Goal: Task Accomplishment & Management: Use online tool/utility

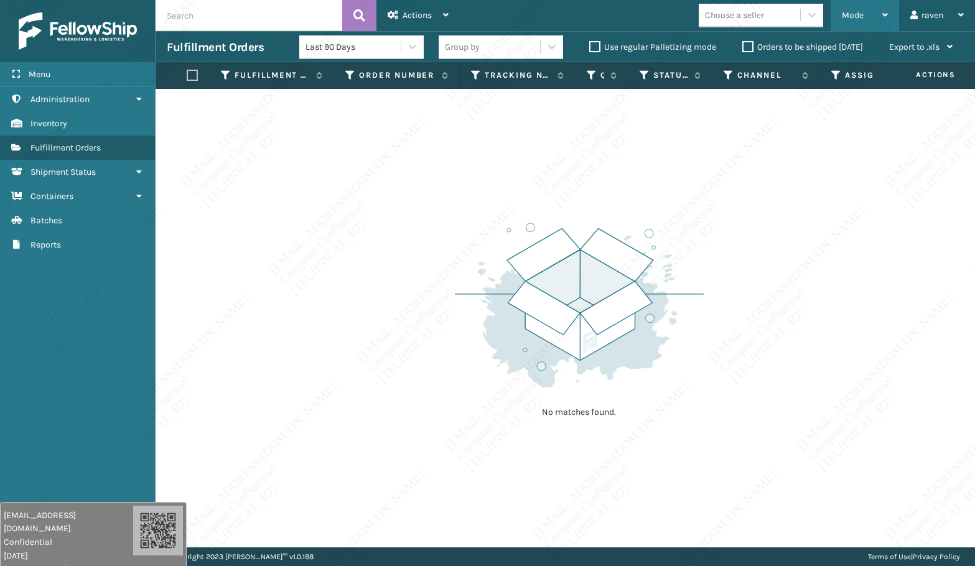
click at [845, 14] on span "Mode" at bounding box center [853, 15] width 22 height 11
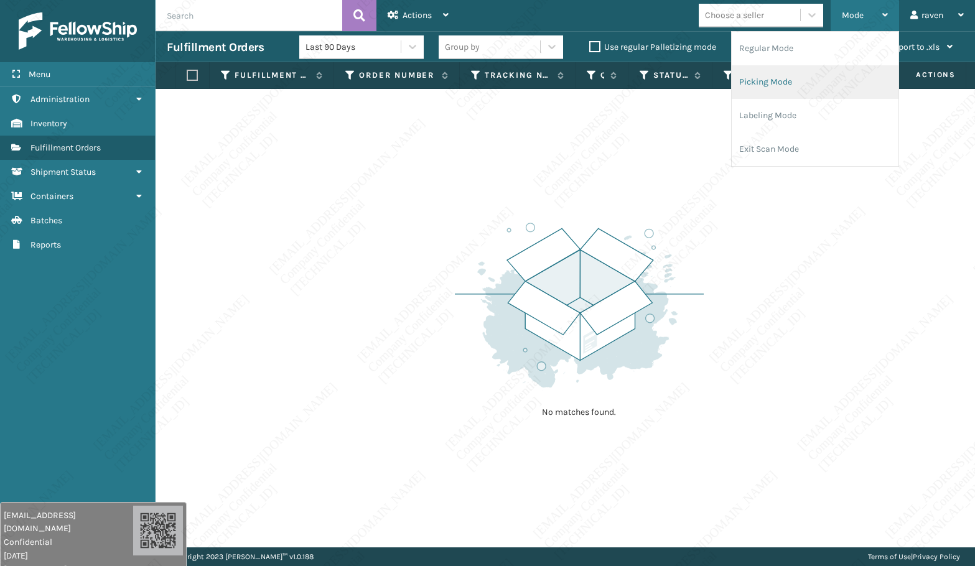
click at [776, 77] on li "Picking Mode" at bounding box center [815, 82] width 167 height 34
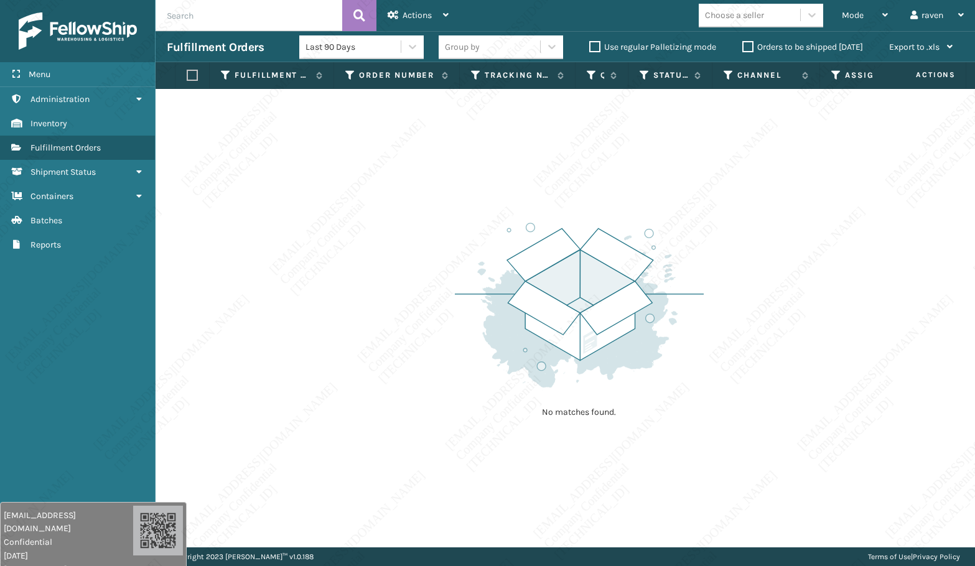
click at [566, 175] on div "No matches found." at bounding box center [566, 318] width 820 height 459
click at [844, 11] on span "Mode" at bounding box center [853, 15] width 22 height 11
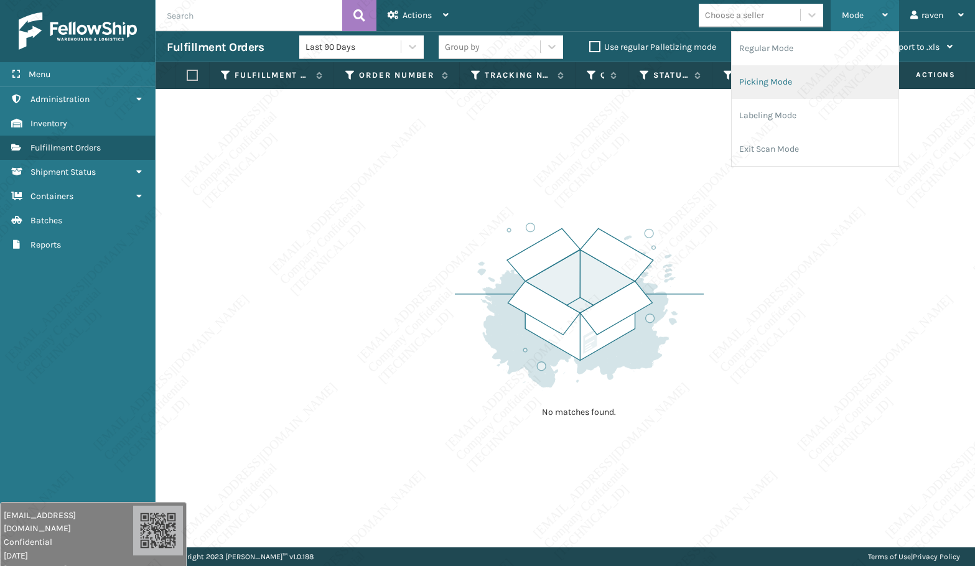
click at [802, 85] on li "Picking Mode" at bounding box center [815, 82] width 167 height 34
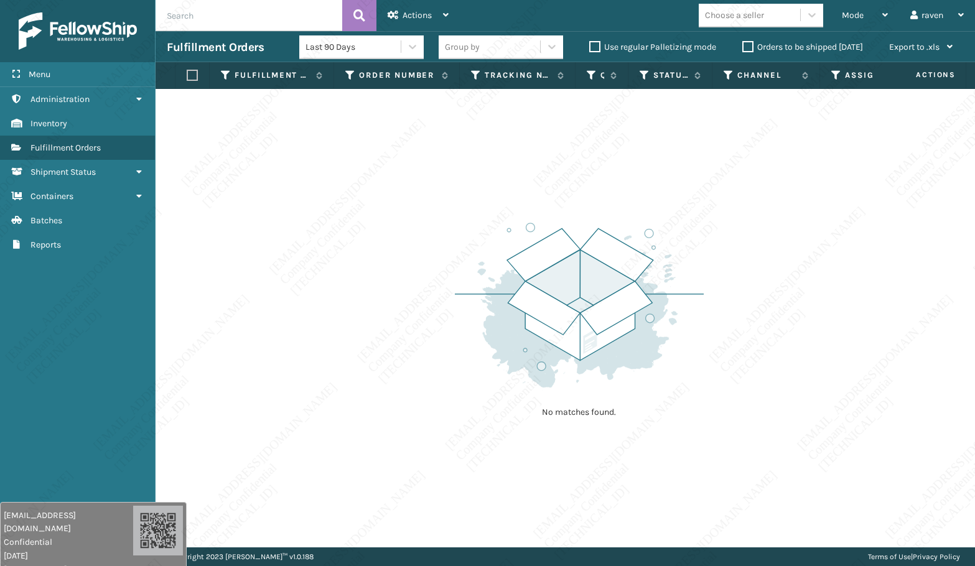
click at [459, 151] on div "No matches found." at bounding box center [566, 318] width 820 height 459
drag, startPoint x: 873, startPoint y: 13, endPoint x: 862, endPoint y: 39, distance: 28.4
click at [875, 12] on div "Mode" at bounding box center [865, 15] width 46 height 31
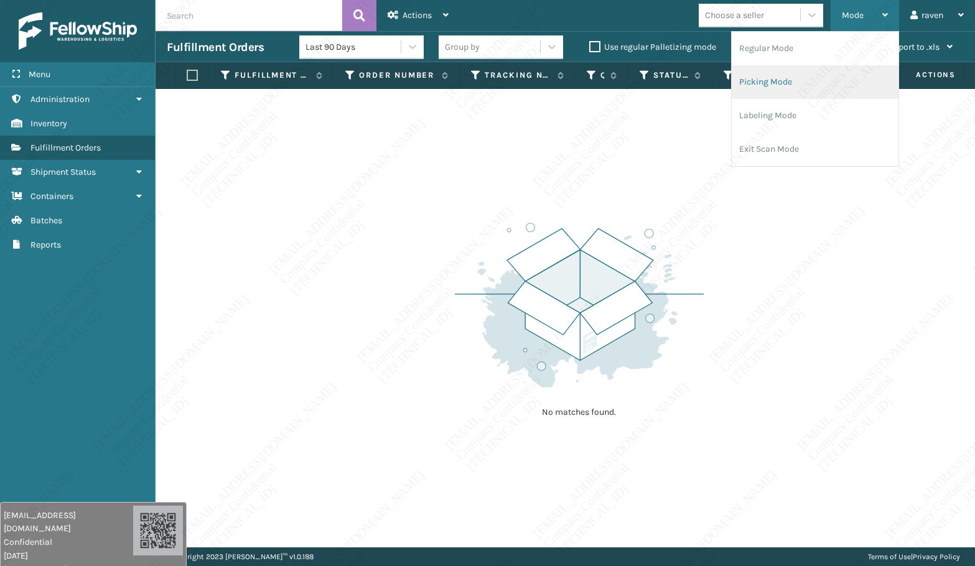
click at [819, 75] on li "Picking Mode" at bounding box center [815, 82] width 167 height 34
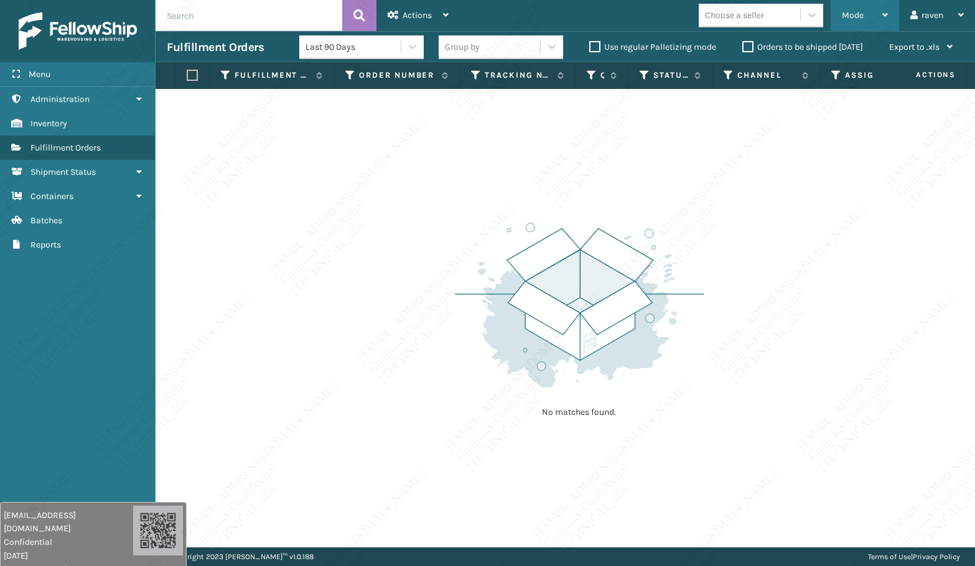
click at [879, 17] on div "Mode" at bounding box center [865, 15] width 46 height 31
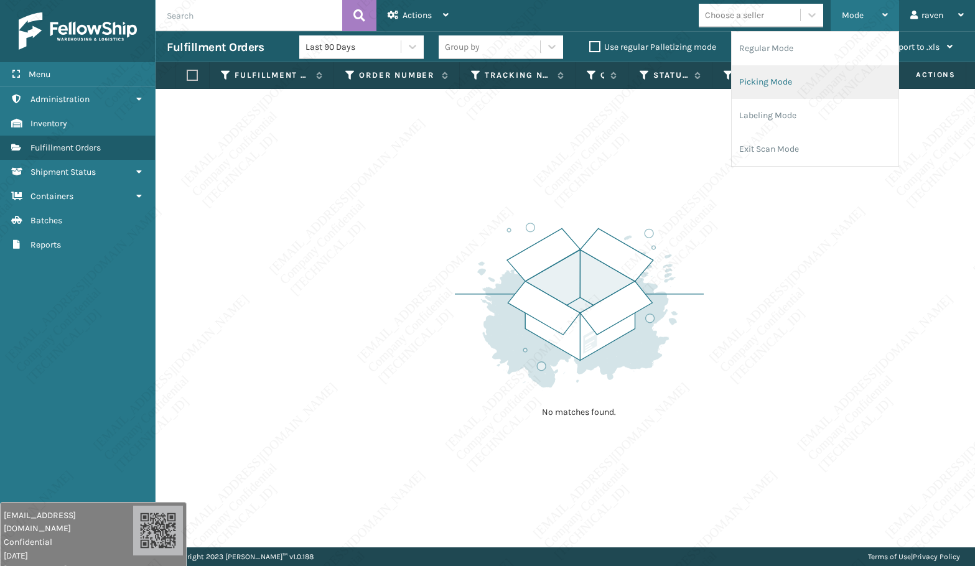
click at [809, 73] on li "Picking Mode" at bounding box center [815, 82] width 167 height 34
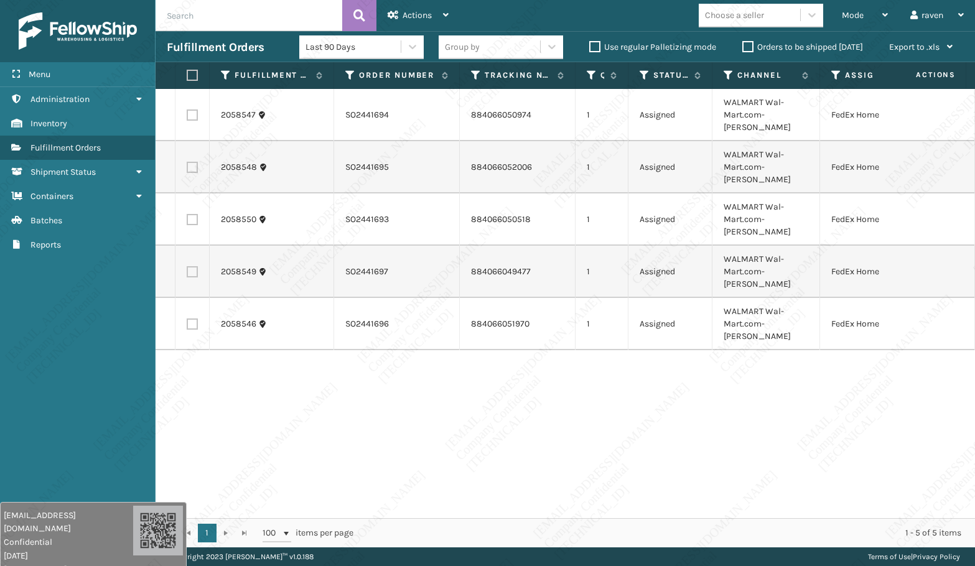
click at [829, 409] on div "2058547 SO2441694 884066050974 1 Assigned WALMART Wal-Mart.com-[PERSON_NAME] Fe…" at bounding box center [566, 303] width 820 height 429
click at [192, 78] on label at bounding box center [190, 75] width 7 height 11
click at [187, 78] on input "checkbox" at bounding box center [187, 76] width 1 height 8
checkbox input "true"
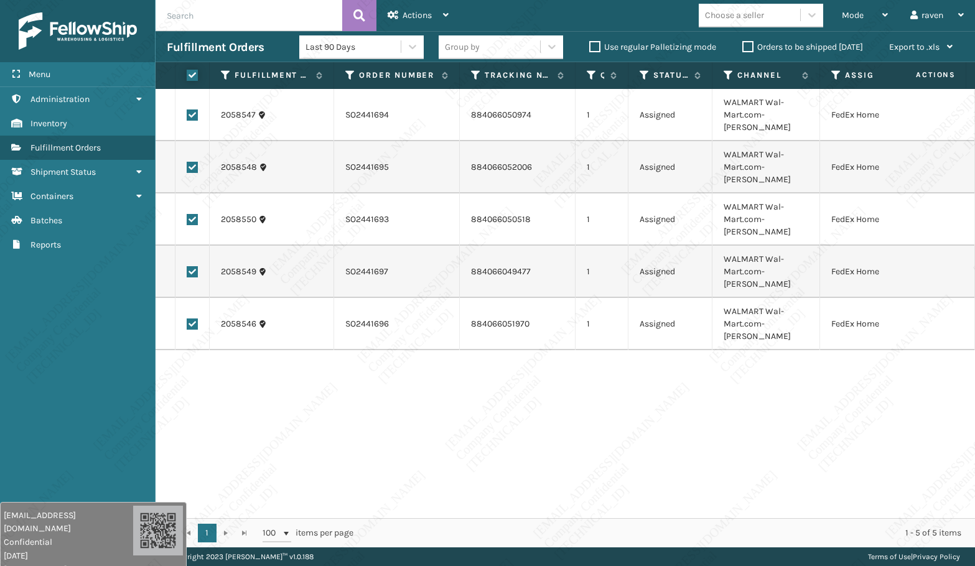
checkbox input "true"
click at [421, 12] on span "Actions" at bounding box center [417, 15] width 29 height 11
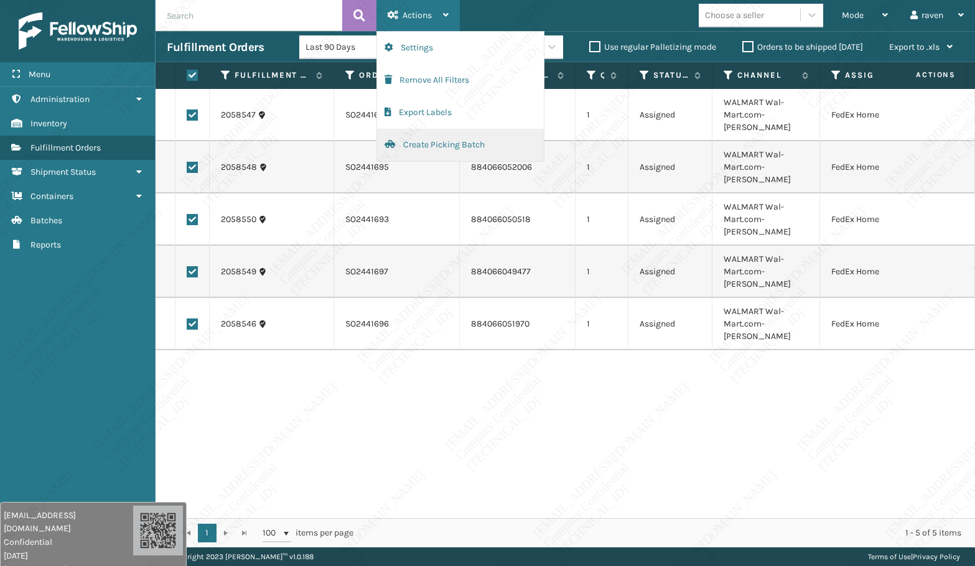
click at [416, 144] on button "Create Picking Batch" at bounding box center [460, 145] width 167 height 32
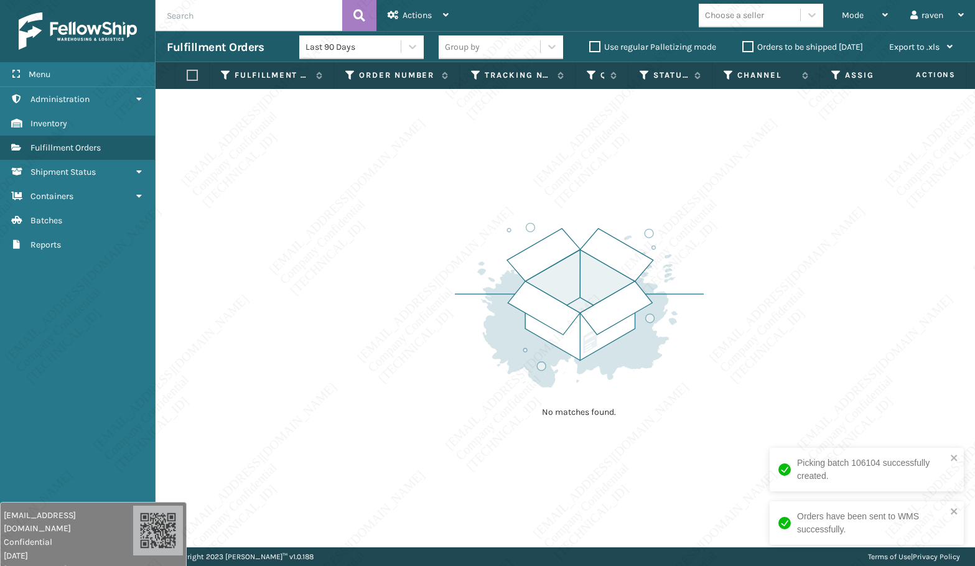
click at [809, 370] on div "No matches found." at bounding box center [566, 318] width 820 height 459
click at [205, 327] on div "No matches found." at bounding box center [566, 318] width 820 height 459
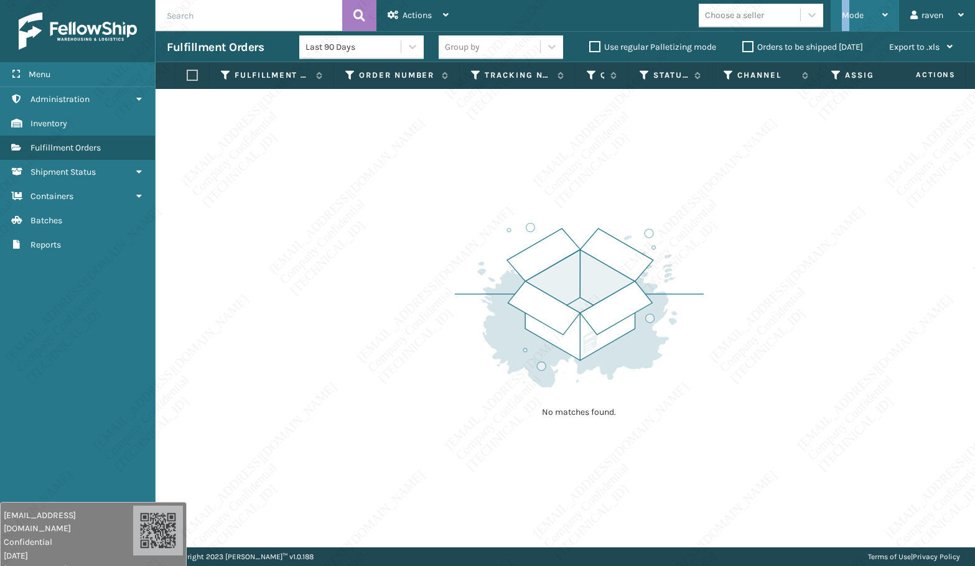
drag, startPoint x: 845, startPoint y: 15, endPoint x: 845, endPoint y: 32, distance: 17.4
click at [846, 15] on span "Mode" at bounding box center [853, 15] width 22 height 11
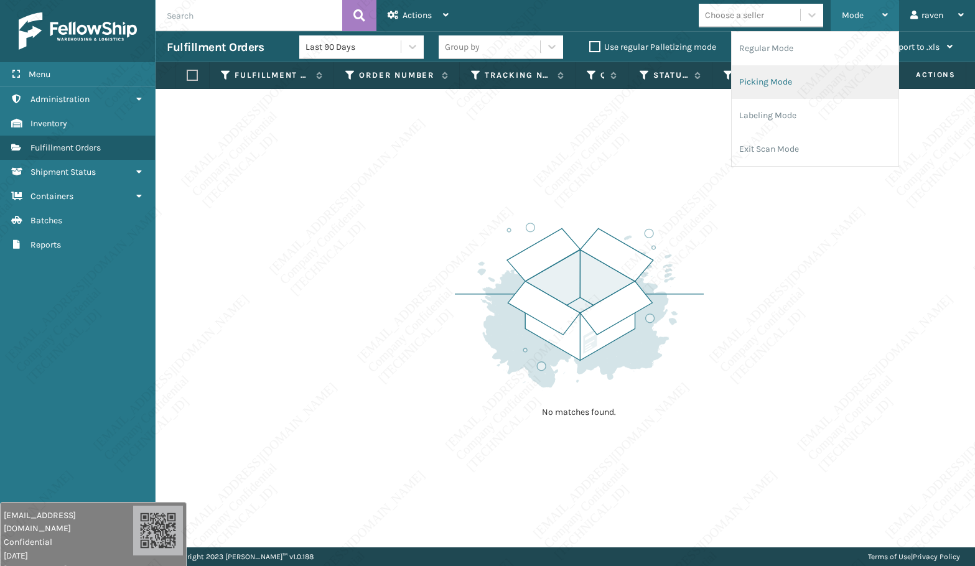
click at [820, 70] on li "Picking Mode" at bounding box center [815, 82] width 167 height 34
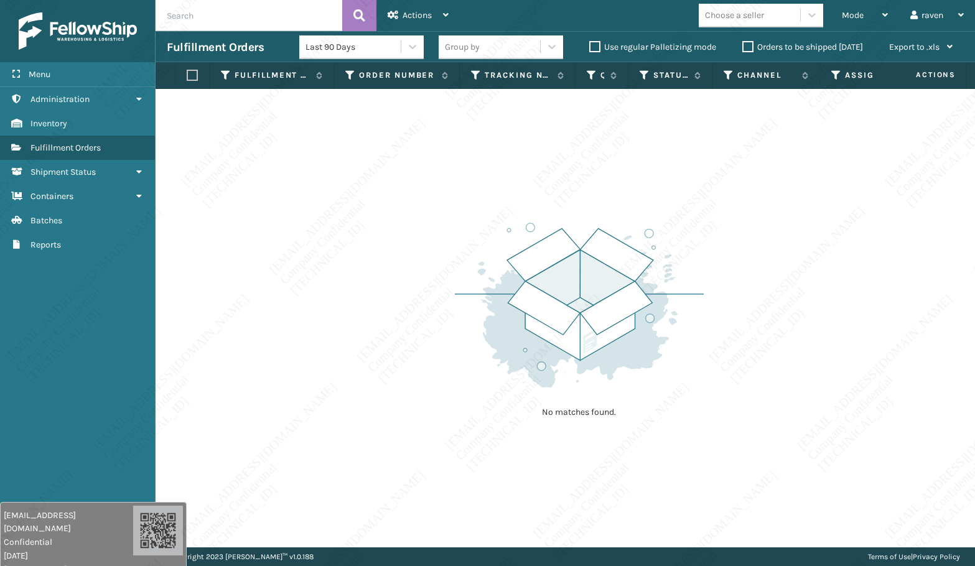
click at [667, 278] on img at bounding box center [579, 305] width 249 height 172
click at [867, 21] on div "Mode" at bounding box center [865, 15] width 46 height 31
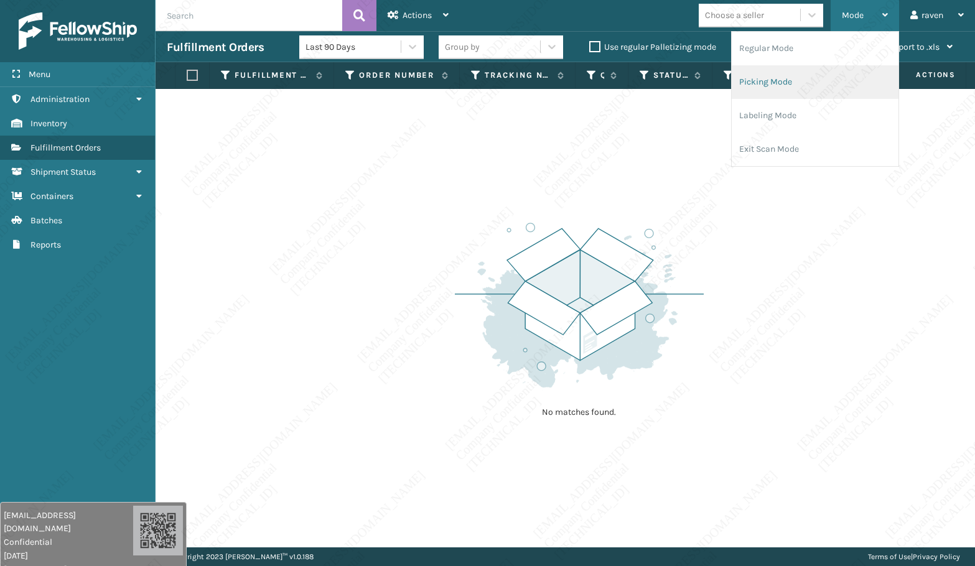
click at [781, 82] on li "Picking Mode" at bounding box center [815, 82] width 167 height 34
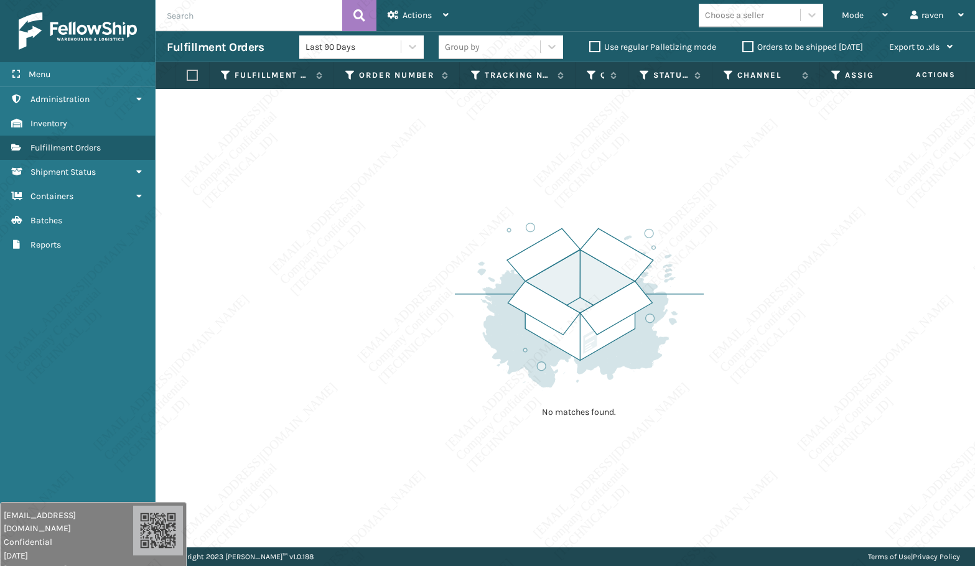
click at [296, 198] on div "No matches found." at bounding box center [566, 318] width 820 height 459
drag, startPoint x: 853, startPoint y: 13, endPoint x: 843, endPoint y: 29, distance: 18.7
click at [853, 14] on span "Mode" at bounding box center [853, 15] width 22 height 11
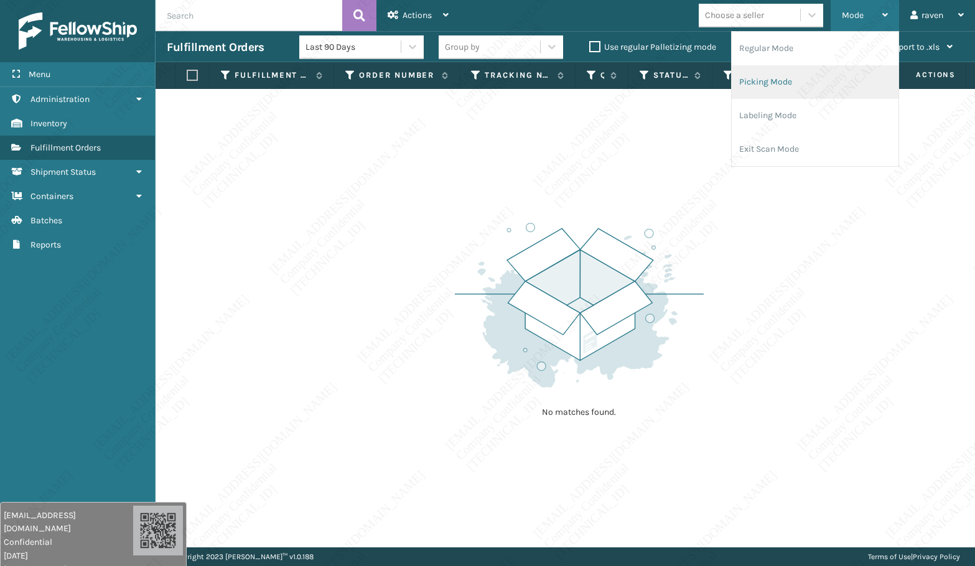
click at [797, 73] on li "Picking Mode" at bounding box center [815, 82] width 167 height 34
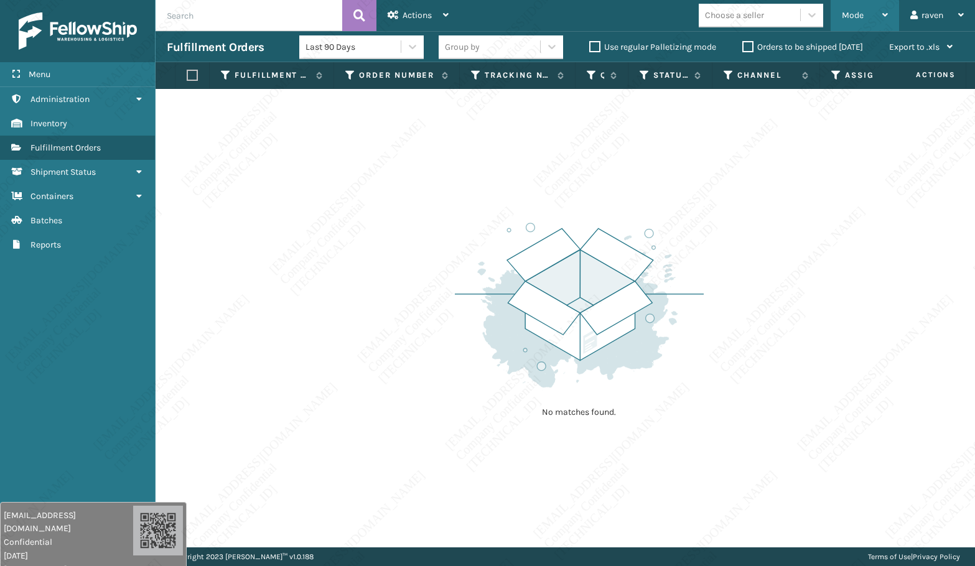
click at [864, 16] on div "Mode" at bounding box center [865, 15] width 46 height 31
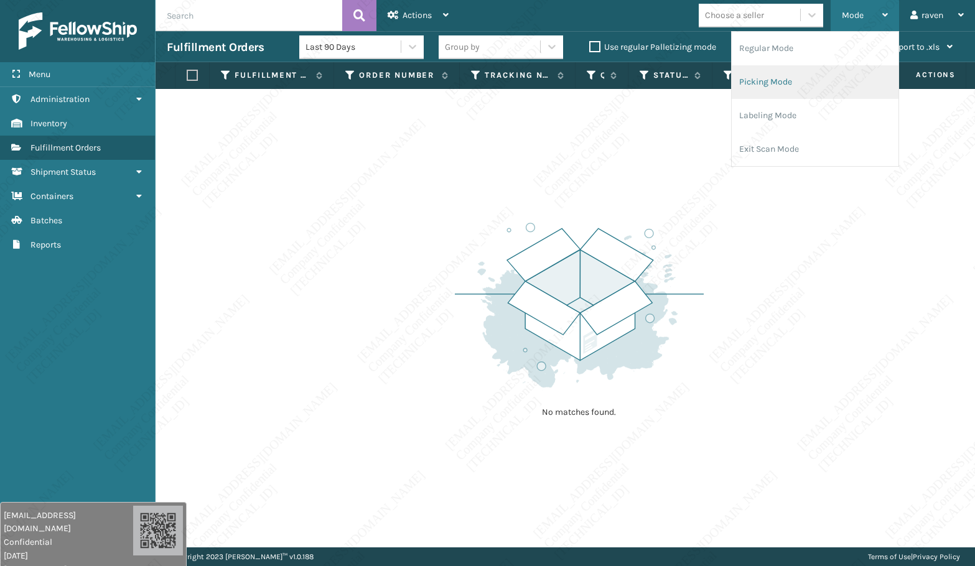
click at [769, 72] on li "Picking Mode" at bounding box center [815, 82] width 167 height 34
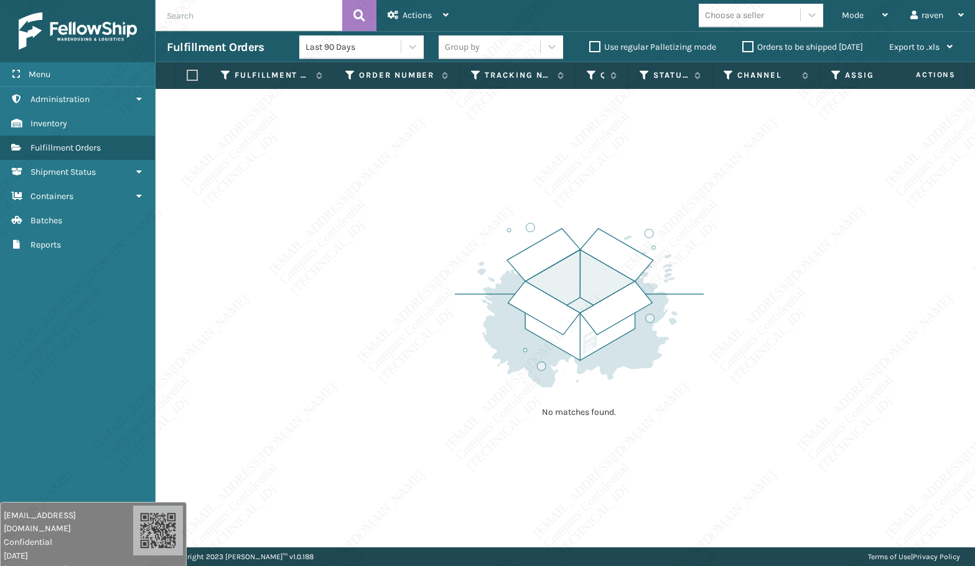
click at [739, 174] on div "No matches found." at bounding box center [566, 318] width 820 height 459
click at [726, 185] on div "No matches found." at bounding box center [566, 318] width 820 height 459
click at [753, 195] on div "No matches found." at bounding box center [566, 318] width 820 height 459
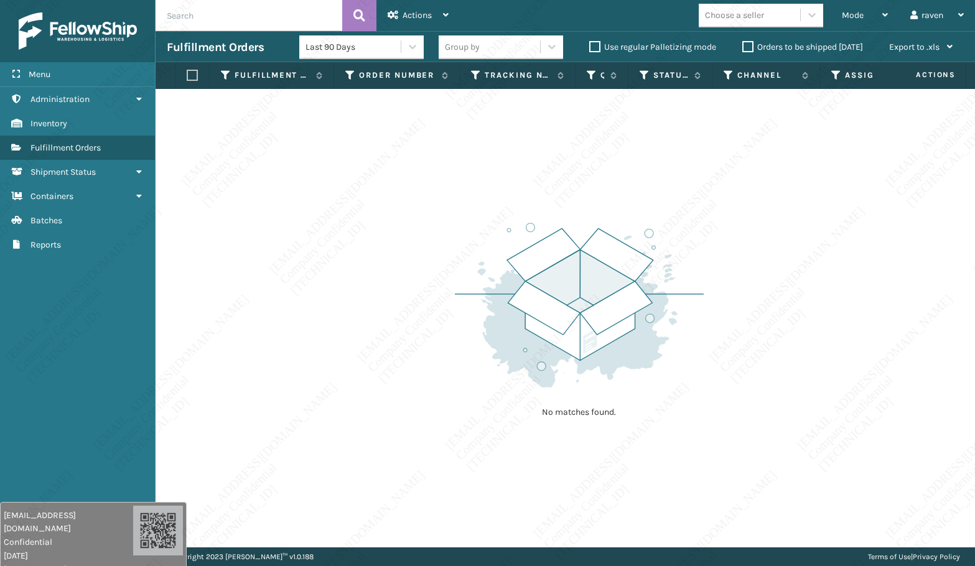
click at [753, 195] on div "No matches found." at bounding box center [566, 318] width 820 height 459
click at [754, 195] on div "No matches found." at bounding box center [566, 318] width 820 height 459
click at [756, 197] on div "No matches found." at bounding box center [566, 318] width 820 height 459
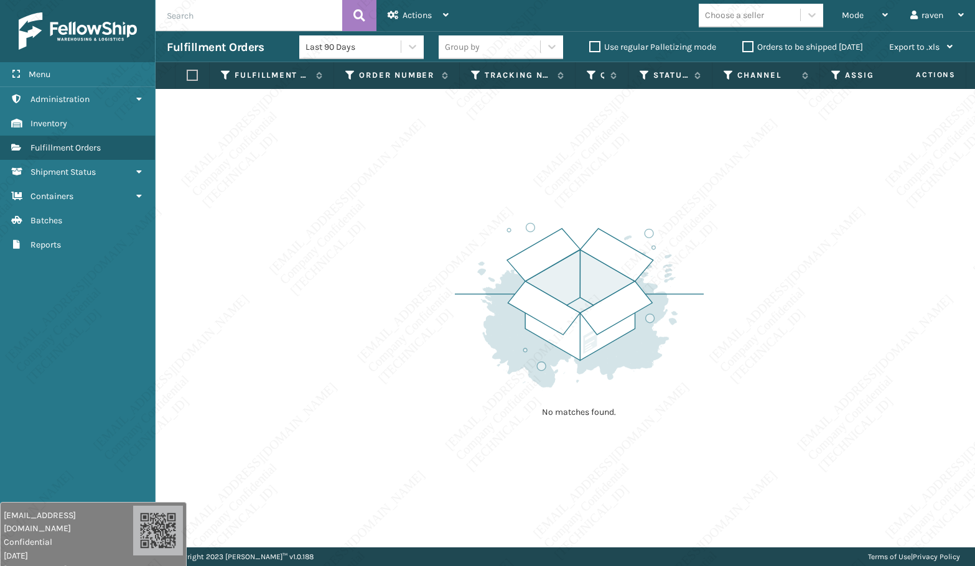
click at [756, 197] on div "No matches found." at bounding box center [566, 318] width 820 height 459
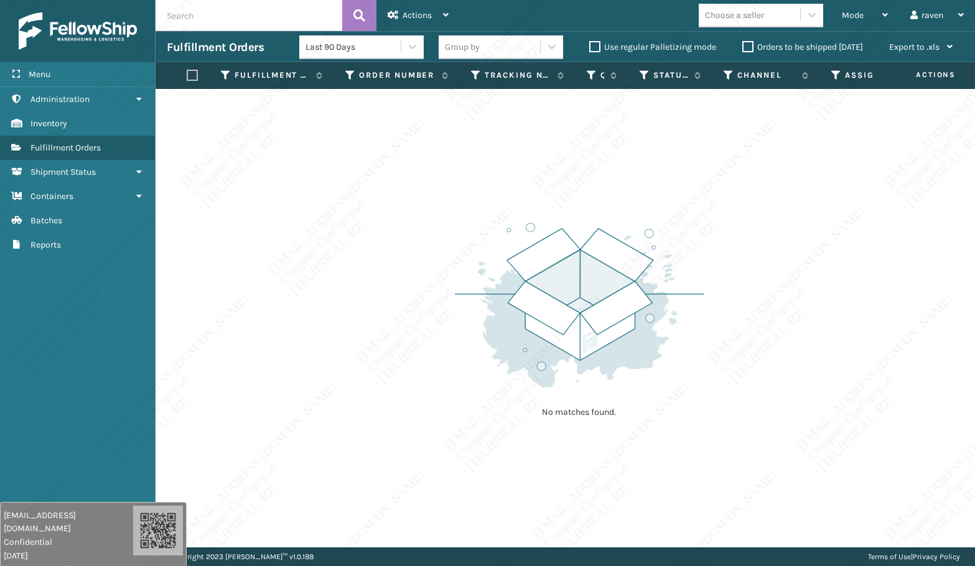
click at [756, 197] on div "No matches found." at bounding box center [566, 318] width 820 height 459
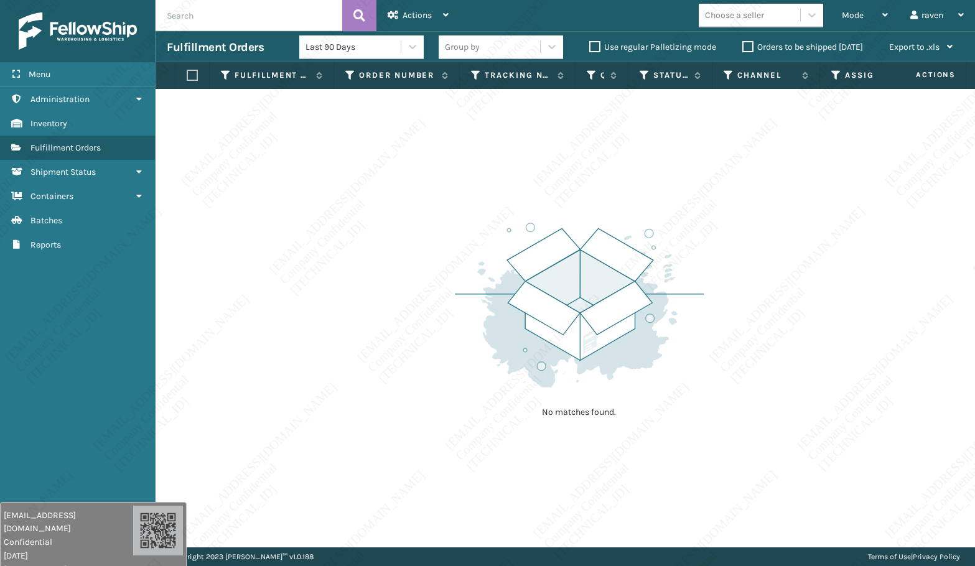
click at [756, 197] on div "No matches found." at bounding box center [566, 318] width 820 height 459
click at [748, 347] on div "No matches found." at bounding box center [566, 318] width 820 height 459
click at [780, 304] on div "No matches found." at bounding box center [566, 318] width 820 height 459
click at [853, 22] on div "Mode" at bounding box center [865, 15] width 46 height 31
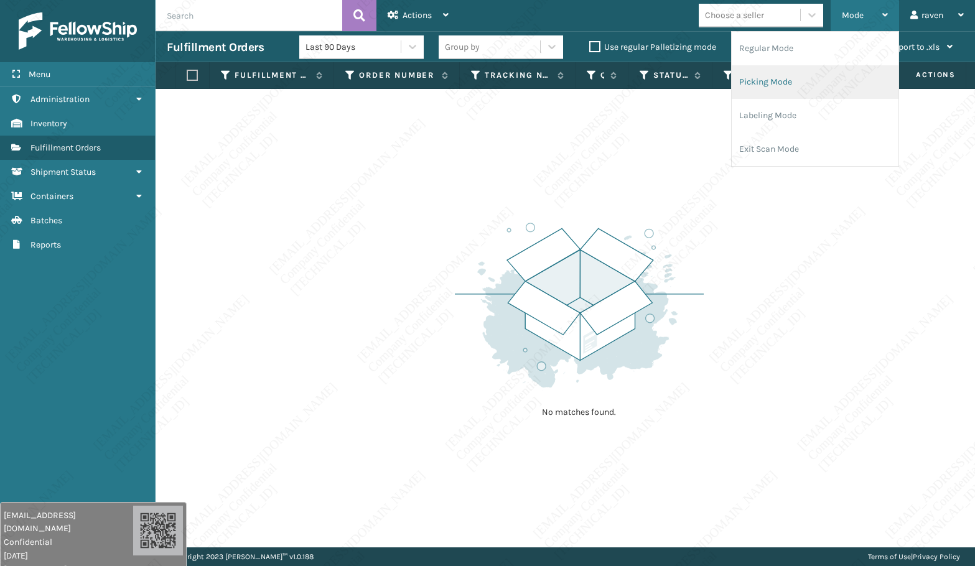
click at [806, 83] on li "Picking Mode" at bounding box center [815, 82] width 167 height 34
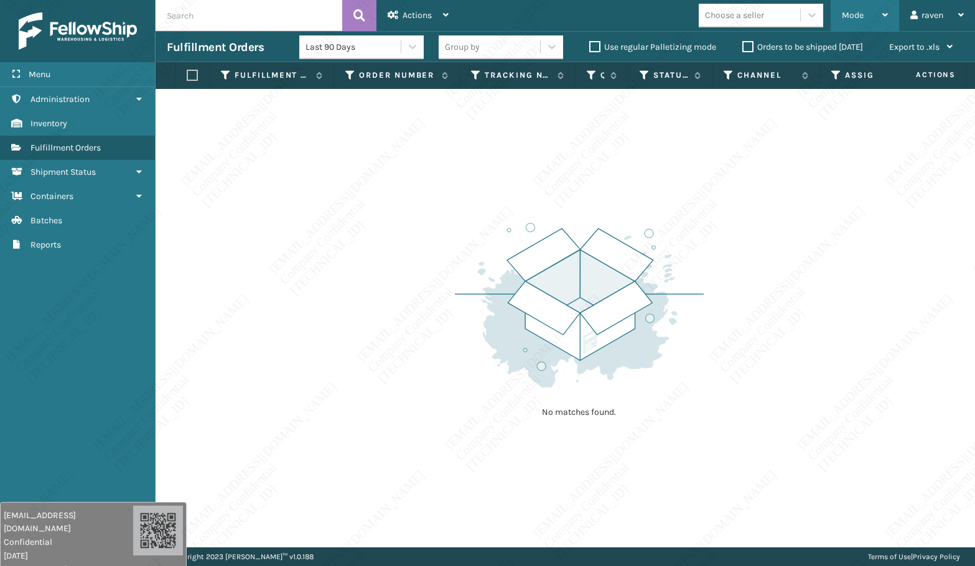
click at [858, 13] on span "Mode" at bounding box center [853, 15] width 22 height 11
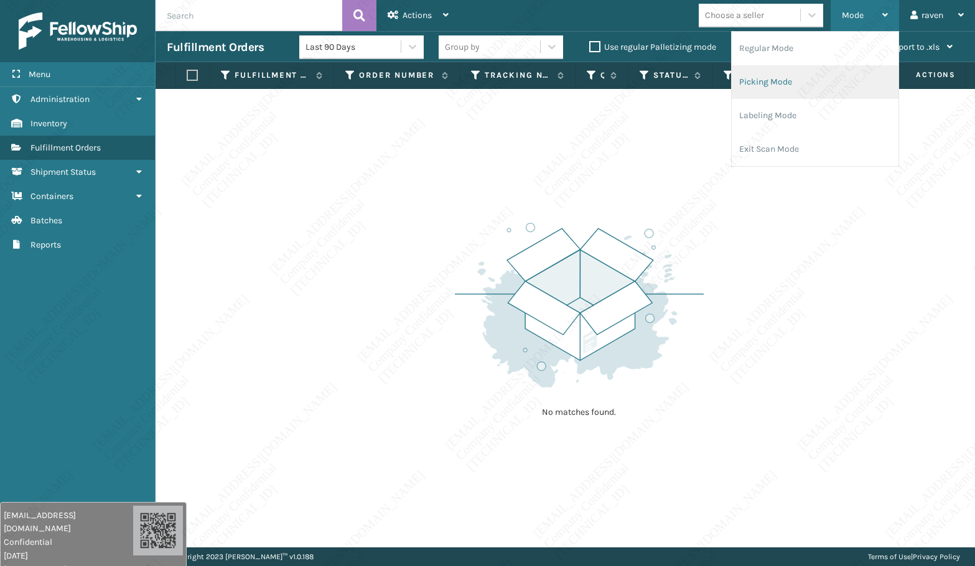
click at [806, 84] on li "Picking Mode" at bounding box center [815, 82] width 167 height 34
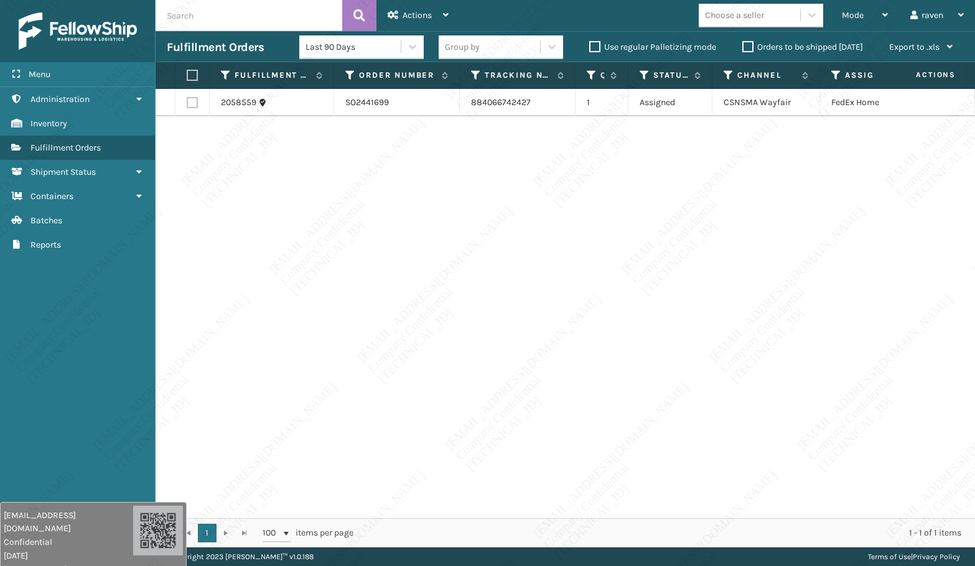
click at [860, 187] on div "2058559 SO2441699 884066742427 1 Assigned CSNSMA Wayfair FedEx Home Delivery" at bounding box center [566, 303] width 820 height 429
drag, startPoint x: 84, startPoint y: 299, endPoint x: 217, endPoint y: 247, distance: 142.9
click at [85, 299] on div "Menu Shipment Status Administration Shipment Status Inventory Shipment Status F…" at bounding box center [78, 283] width 156 height 566
click at [192, 77] on label at bounding box center [190, 75] width 7 height 11
click at [187, 77] on input "checkbox" at bounding box center [187, 76] width 1 height 8
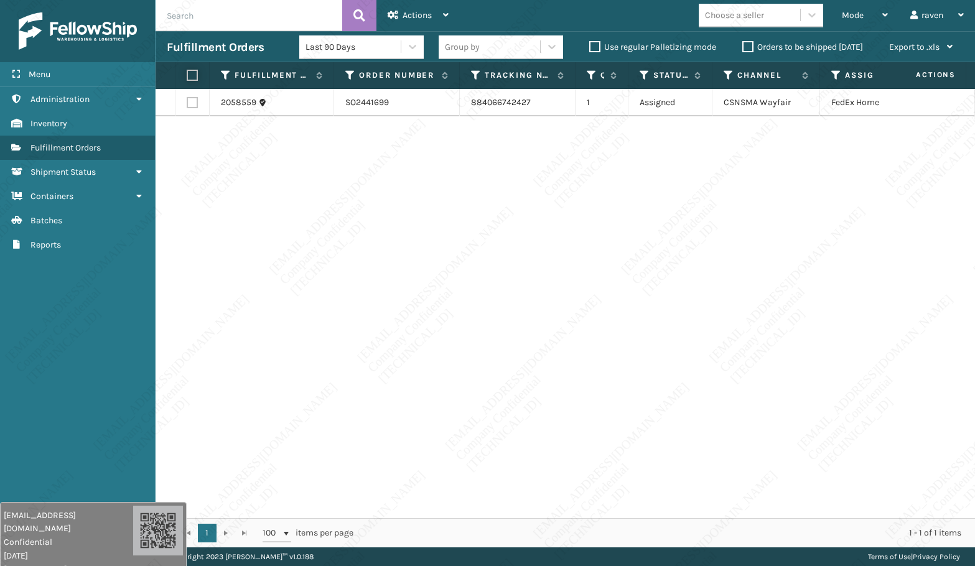
checkbox input "true"
click at [406, 18] on span "Actions" at bounding box center [417, 15] width 29 height 11
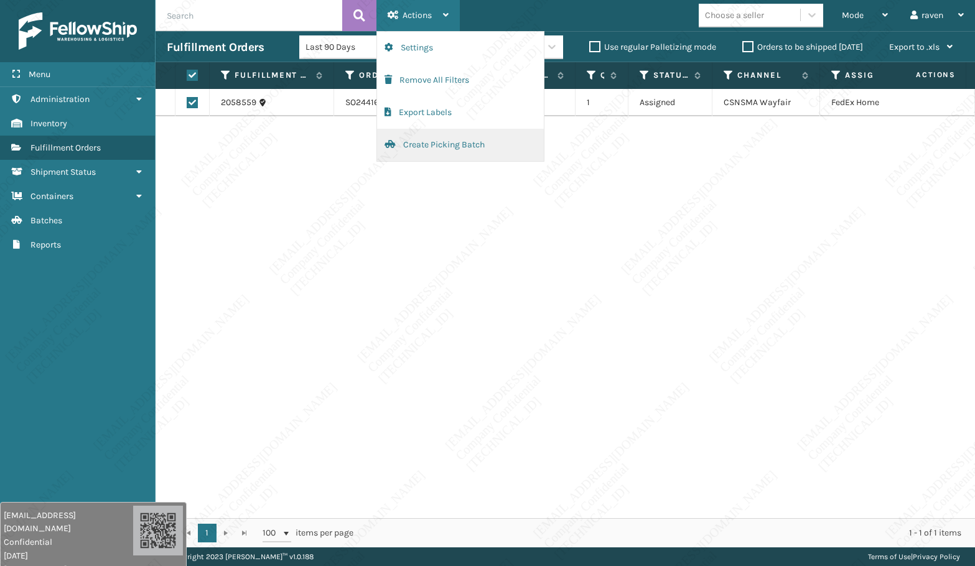
click at [420, 142] on button "Create Picking Batch" at bounding box center [460, 145] width 167 height 32
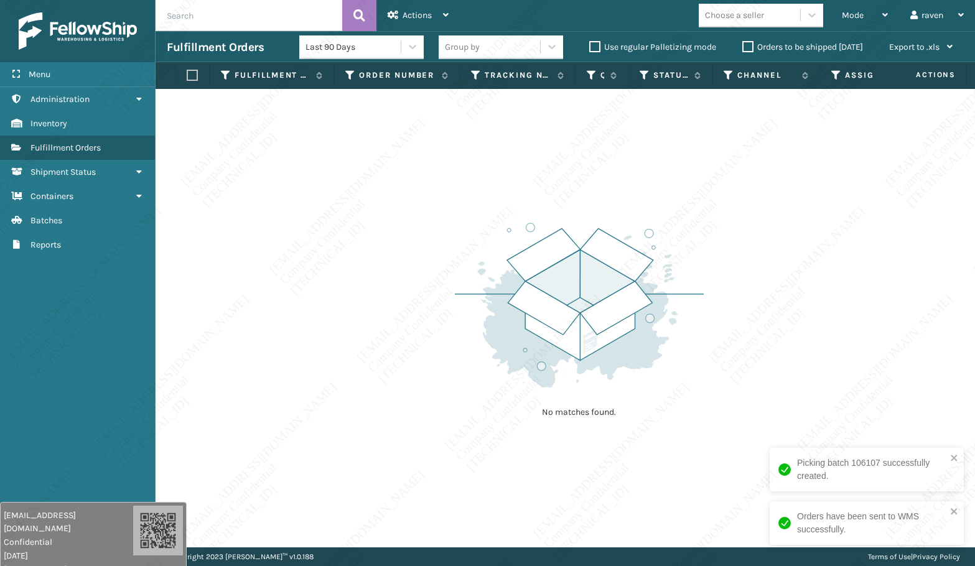
click at [696, 285] on img at bounding box center [579, 305] width 249 height 172
click at [684, 285] on img at bounding box center [579, 305] width 249 height 172
click at [664, 335] on img at bounding box center [579, 305] width 249 height 172
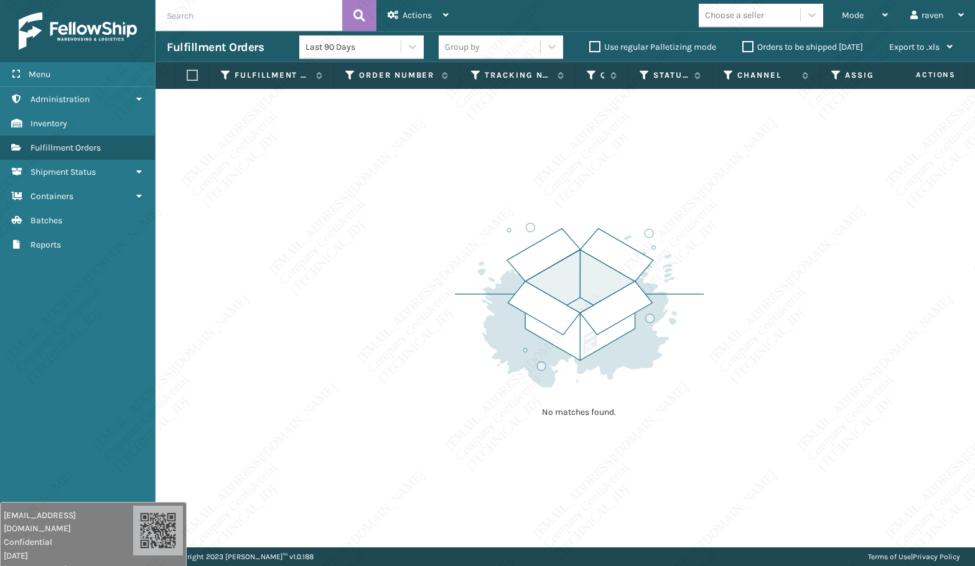
click at [665, 323] on img at bounding box center [579, 305] width 249 height 172
click at [650, 330] on img at bounding box center [579, 305] width 249 height 172
click at [656, 314] on img at bounding box center [579, 305] width 249 height 172
click at [657, 316] on img at bounding box center [579, 305] width 249 height 172
drag, startPoint x: 657, startPoint y: 316, endPoint x: 632, endPoint y: 322, distance: 25.7
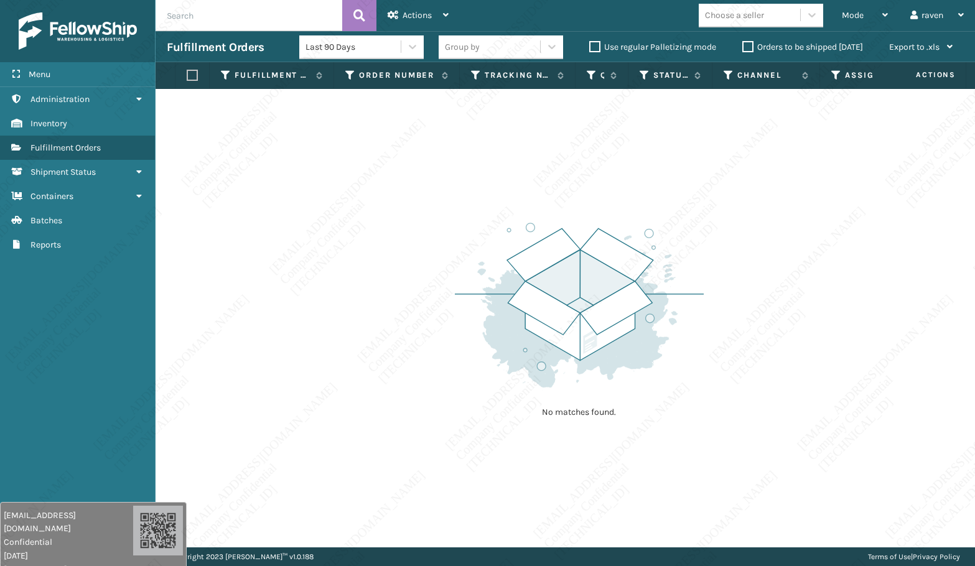
click at [632, 322] on img at bounding box center [579, 305] width 249 height 172
click at [628, 321] on img at bounding box center [579, 305] width 249 height 172
click at [626, 321] on img at bounding box center [579, 305] width 249 height 172
click at [618, 321] on img at bounding box center [579, 305] width 249 height 172
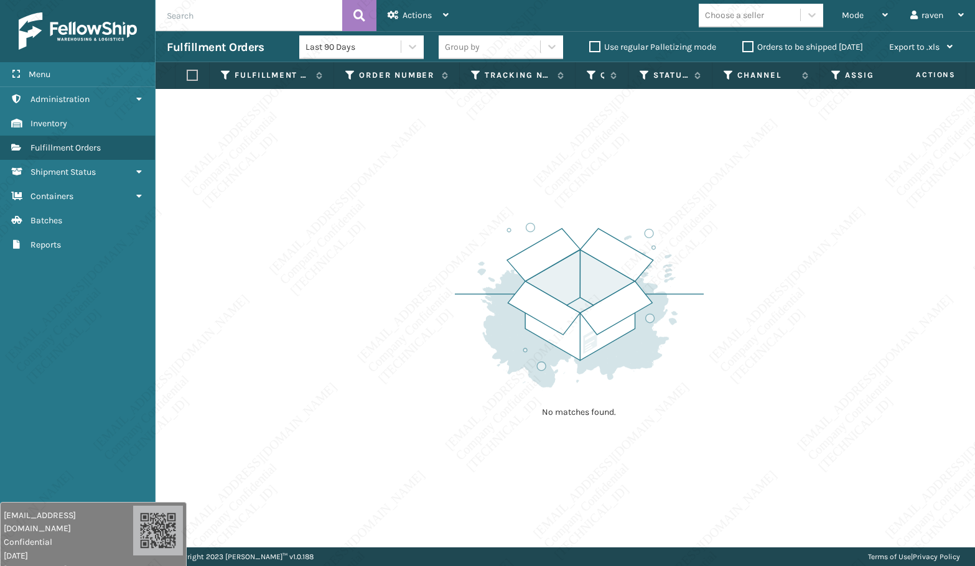
click at [618, 321] on img at bounding box center [579, 305] width 249 height 172
drag, startPoint x: 469, startPoint y: 324, endPoint x: 481, endPoint y: 330, distance: 12.5
click at [469, 324] on img at bounding box center [579, 305] width 249 height 172
click at [474, 321] on img at bounding box center [579, 305] width 249 height 172
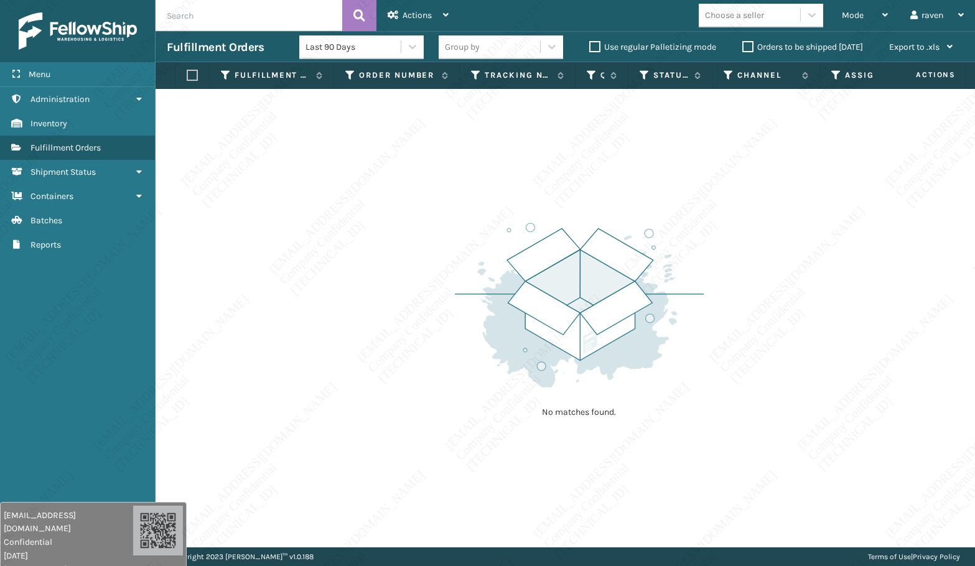
click at [474, 321] on img at bounding box center [579, 305] width 249 height 172
click at [306, 289] on div "No matches found." at bounding box center [566, 318] width 820 height 459
